Goal: Task Accomplishment & Management: Manage account settings

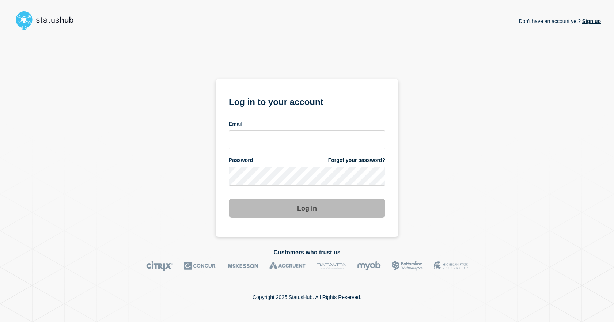
click at [277, 150] on form "Log in to your account Email Password Forgot your password? Log in" at bounding box center [307, 156] width 156 height 124
click at [271, 147] on input "email input" at bounding box center [307, 139] width 156 height 19
type input "[EMAIL_ADDRESS][DOMAIN_NAME]"
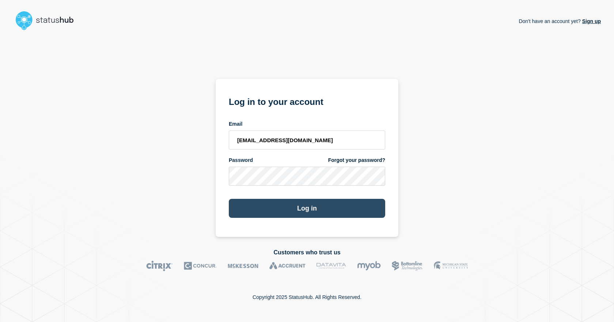
click at [255, 204] on button "Log in" at bounding box center [307, 208] width 156 height 19
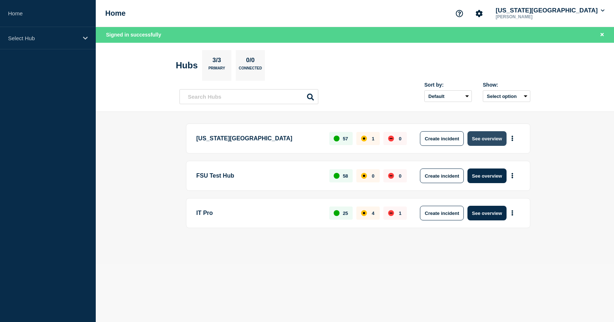
click at [486, 139] on button "See overview" at bounding box center [486, 138] width 39 height 15
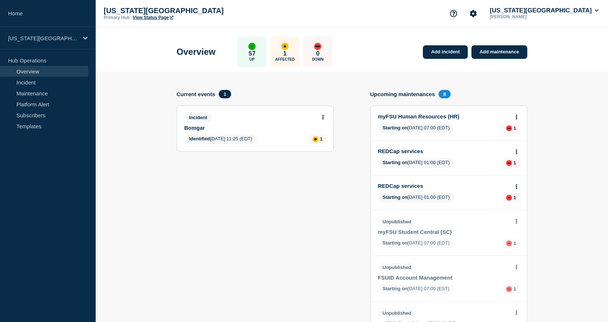
click at [153, 17] on link "View Status Page" at bounding box center [153, 17] width 41 height 5
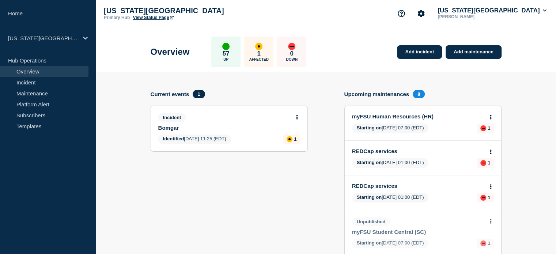
click at [156, 16] on link "View Status Page" at bounding box center [153, 17] width 41 height 5
click at [352, 41] on div "Overview 57 Up 1 Affected 0 Down Add incident Add maintenance" at bounding box center [325, 49] width 367 height 45
click at [295, 118] on button at bounding box center [297, 117] width 6 height 6
click at [298, 144] on link "Update incident" at bounding box center [296, 144] width 35 height 6
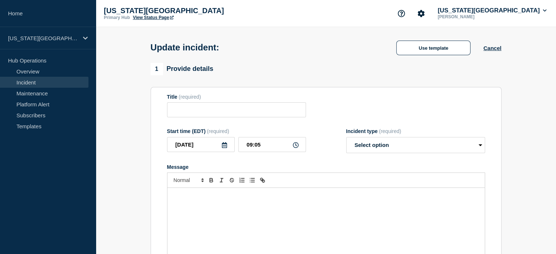
type input "Bomgar"
click at [344, 214] on div "Message" at bounding box center [325, 232] width 317 height 88
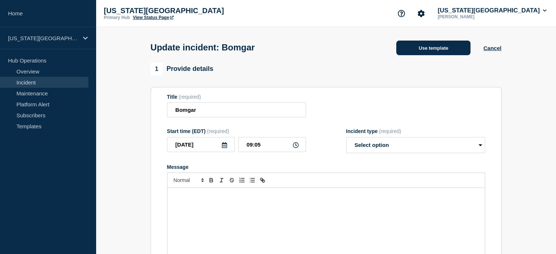
click at [406, 51] on button "Use template" at bounding box center [433, 48] width 74 height 15
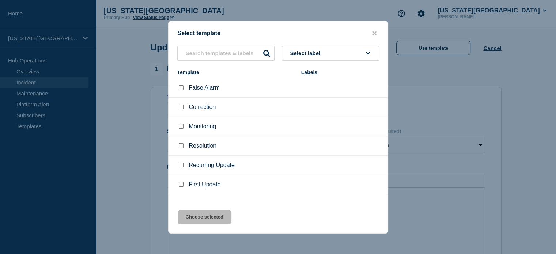
click at [181, 164] on input "Recurring Update checkbox" at bounding box center [181, 165] width 5 height 5
checkbox input "true"
click at [202, 214] on button "Choose selected" at bounding box center [205, 217] width 54 height 15
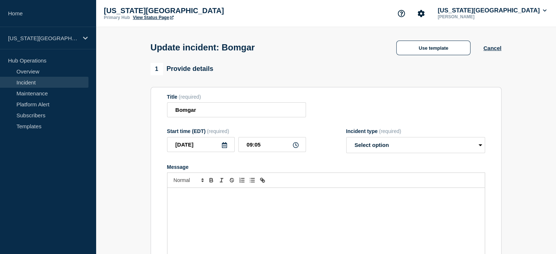
select select "identified"
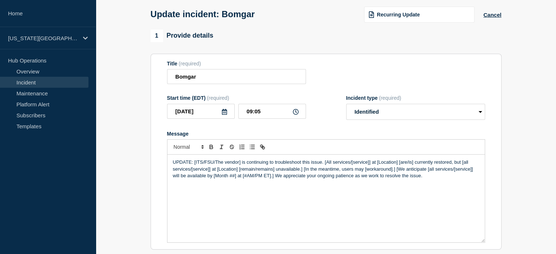
scroll to position [34, 0]
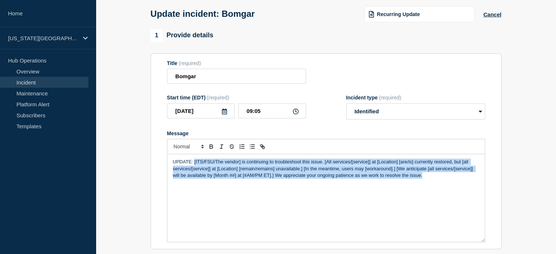
drag, startPoint x: 194, startPoint y: 165, endPoint x: 431, endPoint y: 210, distance: 241.5
click at [431, 210] on div "UPDATE: [ITS/FSU/The vendor] is continuing to troubleshoot this issue. [All ser…" at bounding box center [325, 198] width 317 height 88
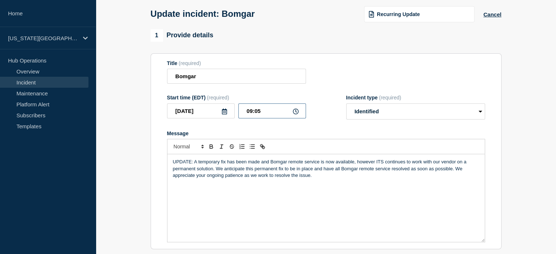
drag, startPoint x: 266, startPoint y: 116, endPoint x: 257, endPoint y: 124, distance: 12.2
click at [257, 124] on form "Title (required) Bomgar Start time (EDT) (required) 2025-10-14 09:05 Incident t…" at bounding box center [326, 151] width 318 height 182
type input "09:00"
click at [303, 176] on p "UPDATE: A temporary fix has been made and Bomgar remote service is now availabl…" at bounding box center [326, 169] width 306 height 20
click at [326, 182] on div "UPDATE: A temporary fix has been made and Bomgar remote service is now availabl…" at bounding box center [325, 198] width 317 height 88
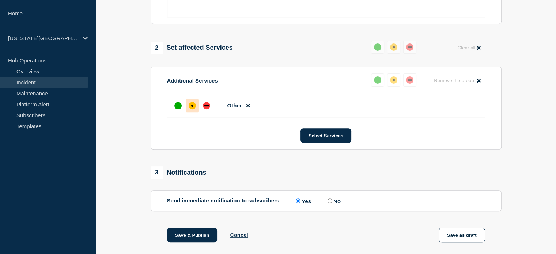
scroll to position [308, 0]
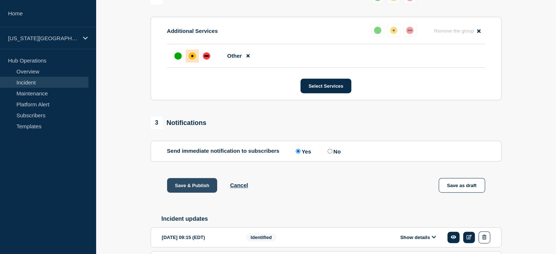
click at [190, 188] on button "Save & Publish" at bounding box center [192, 185] width 50 height 15
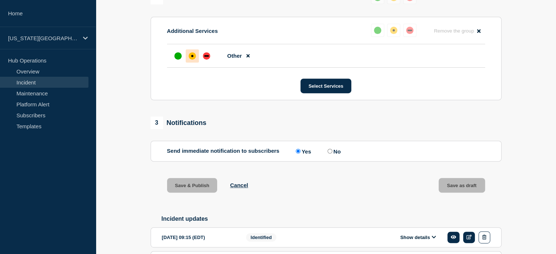
scroll to position [324, 0]
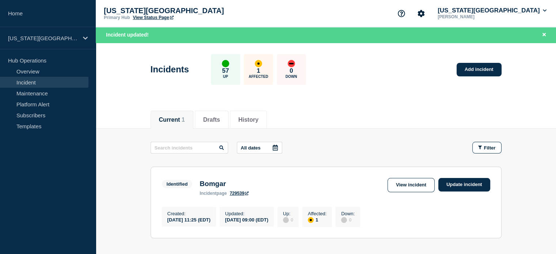
click at [164, 15] on link "View Status Page" at bounding box center [153, 17] width 41 height 5
click at [478, 12] on button "Florida State University" at bounding box center [492, 10] width 112 height 7
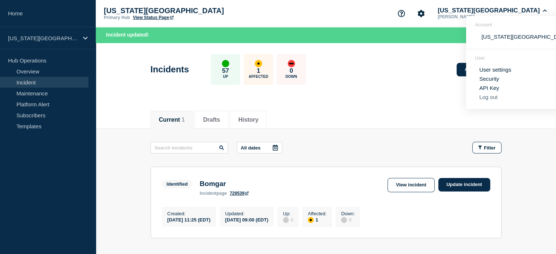
click at [487, 100] on button "Log out" at bounding box center [488, 97] width 18 height 6
